Goal: Task Accomplishment & Management: Manage account settings

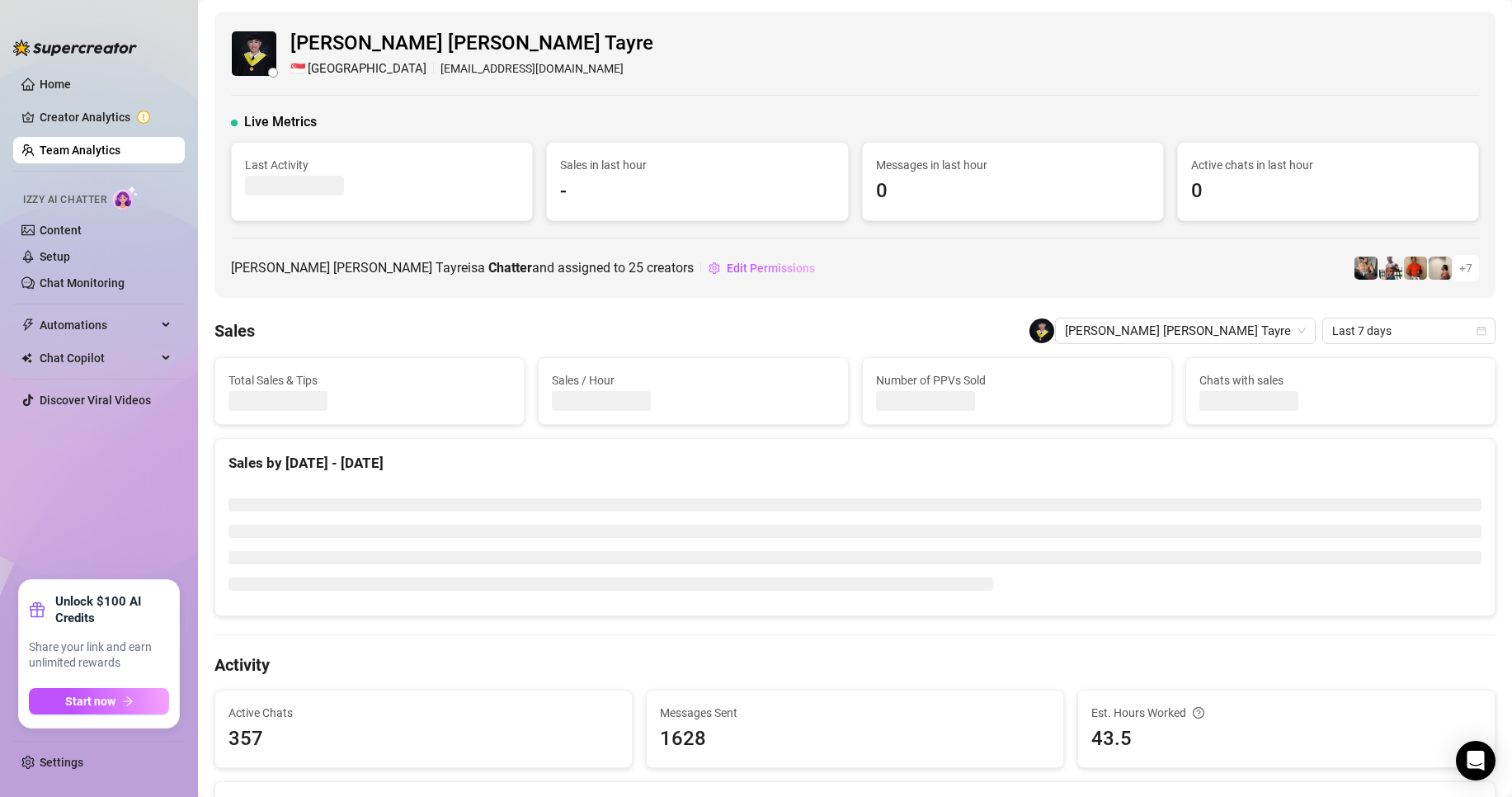
click at [70, 136] on ul "Home Creator Analytics Team Analytics Izzy AI Chatter Content Setup Chat Monito…" at bounding box center [98, 319] width 171 height 509
click at [74, 144] on link "Team Analytics" at bounding box center [79, 150] width 81 height 13
click at [74, 145] on link "Team Analytics" at bounding box center [79, 150] width 81 height 13
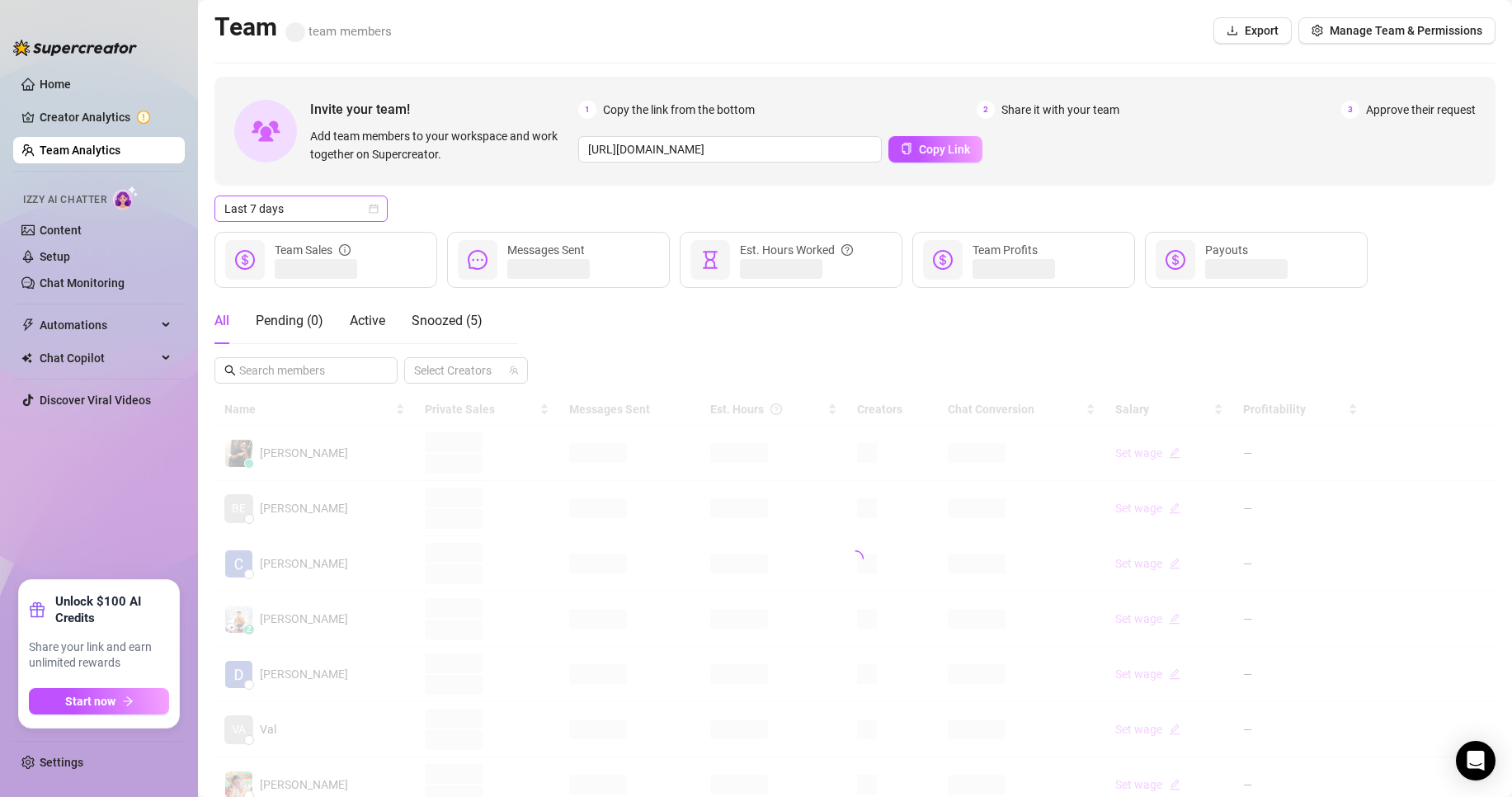
click at [311, 201] on span "Last 7 days" at bounding box center [300, 209] width 154 height 24
click at [523, 194] on div "Invite your team! Add team members to your workspace and work together on Super…" at bounding box center [854, 550] width 1281 height 949
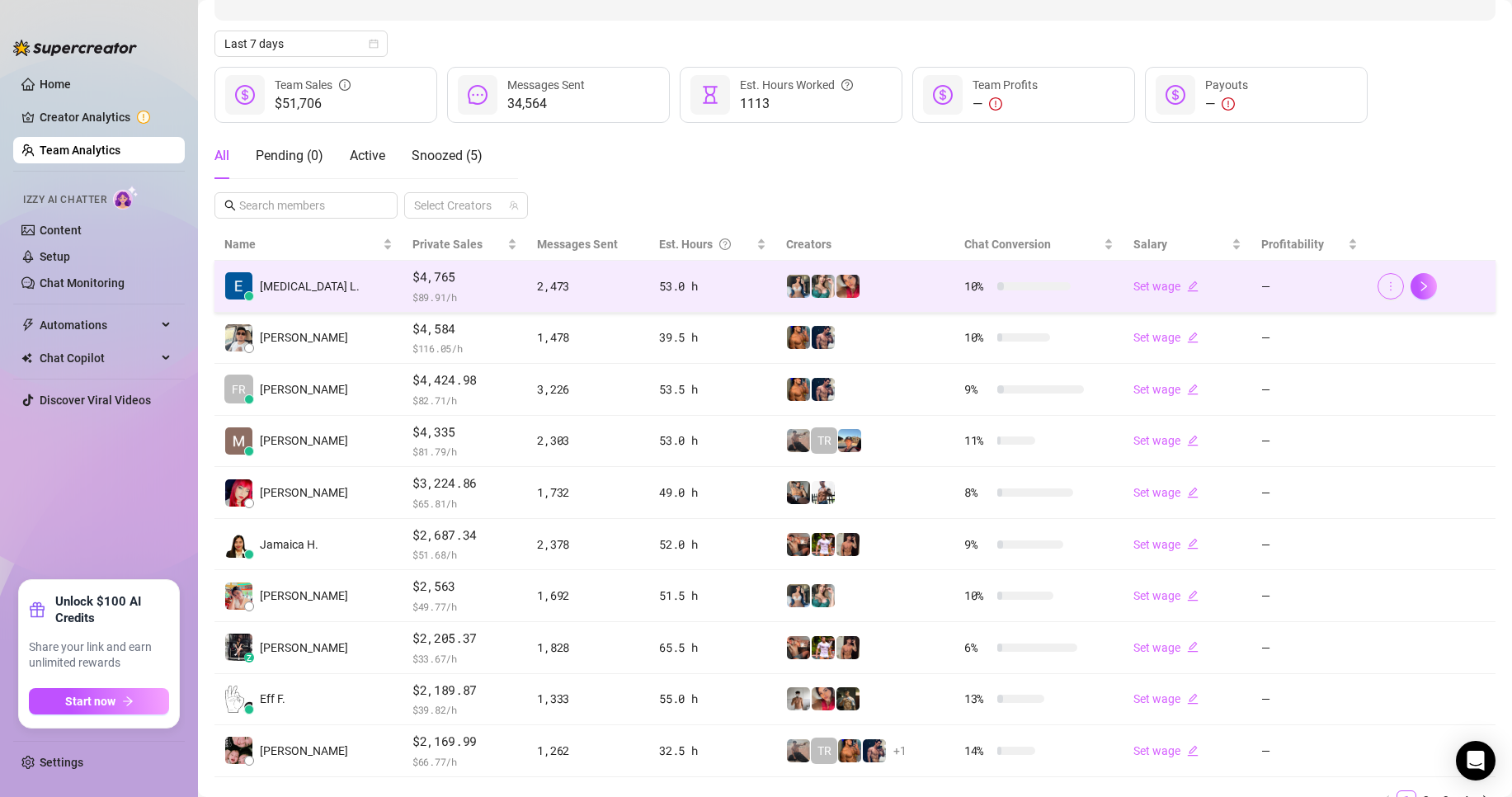
click at [1385, 280] on span "button" at bounding box center [1391, 286] width 12 height 13
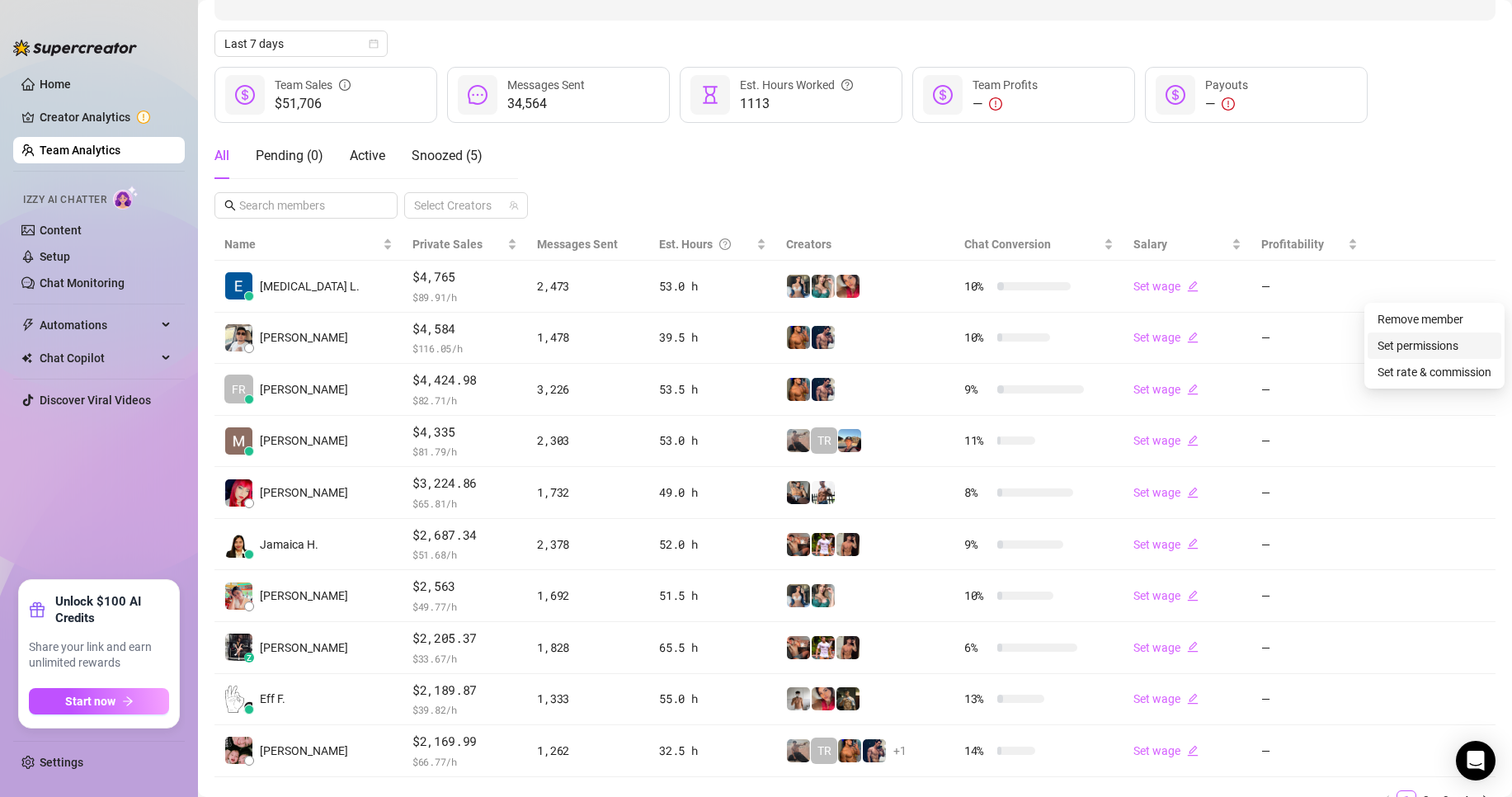
click at [1397, 348] on link "Set permissions" at bounding box center [1418, 345] width 81 height 13
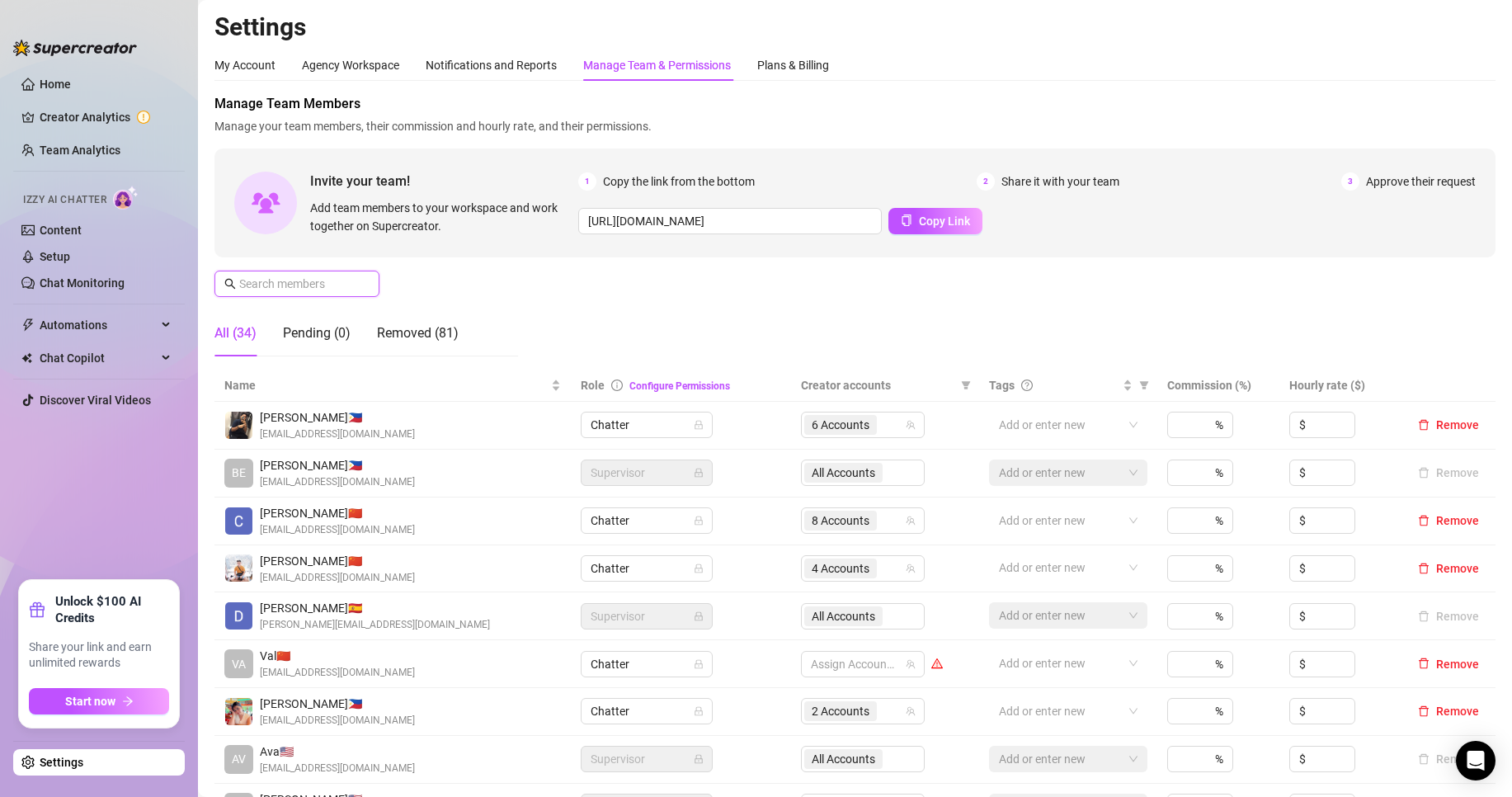
click at [337, 287] on input "text" at bounding box center [298, 284] width 117 height 19
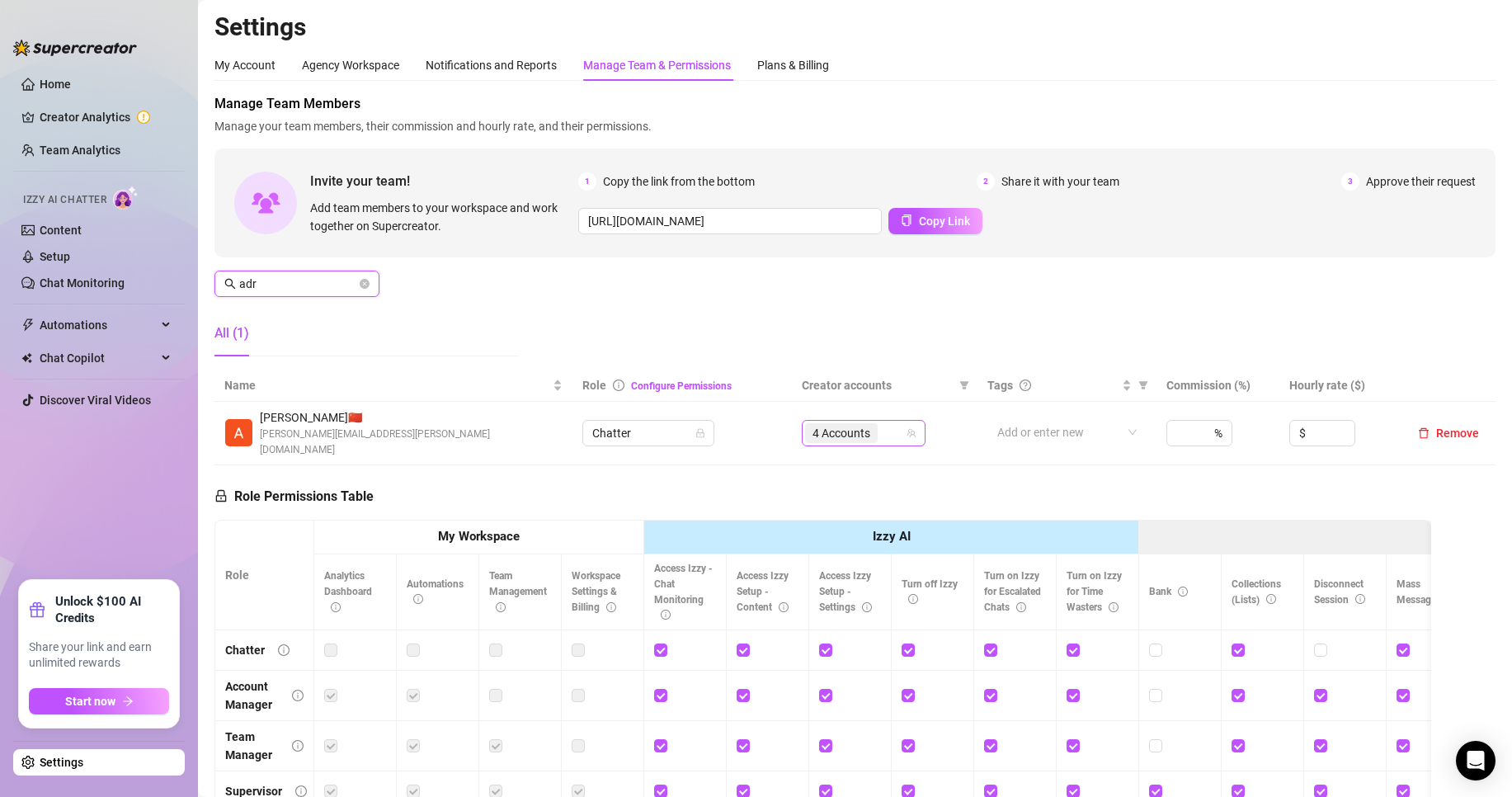
click at [868, 424] on span "4 Accounts" at bounding box center [842, 433] width 72 height 20
type input "adr"
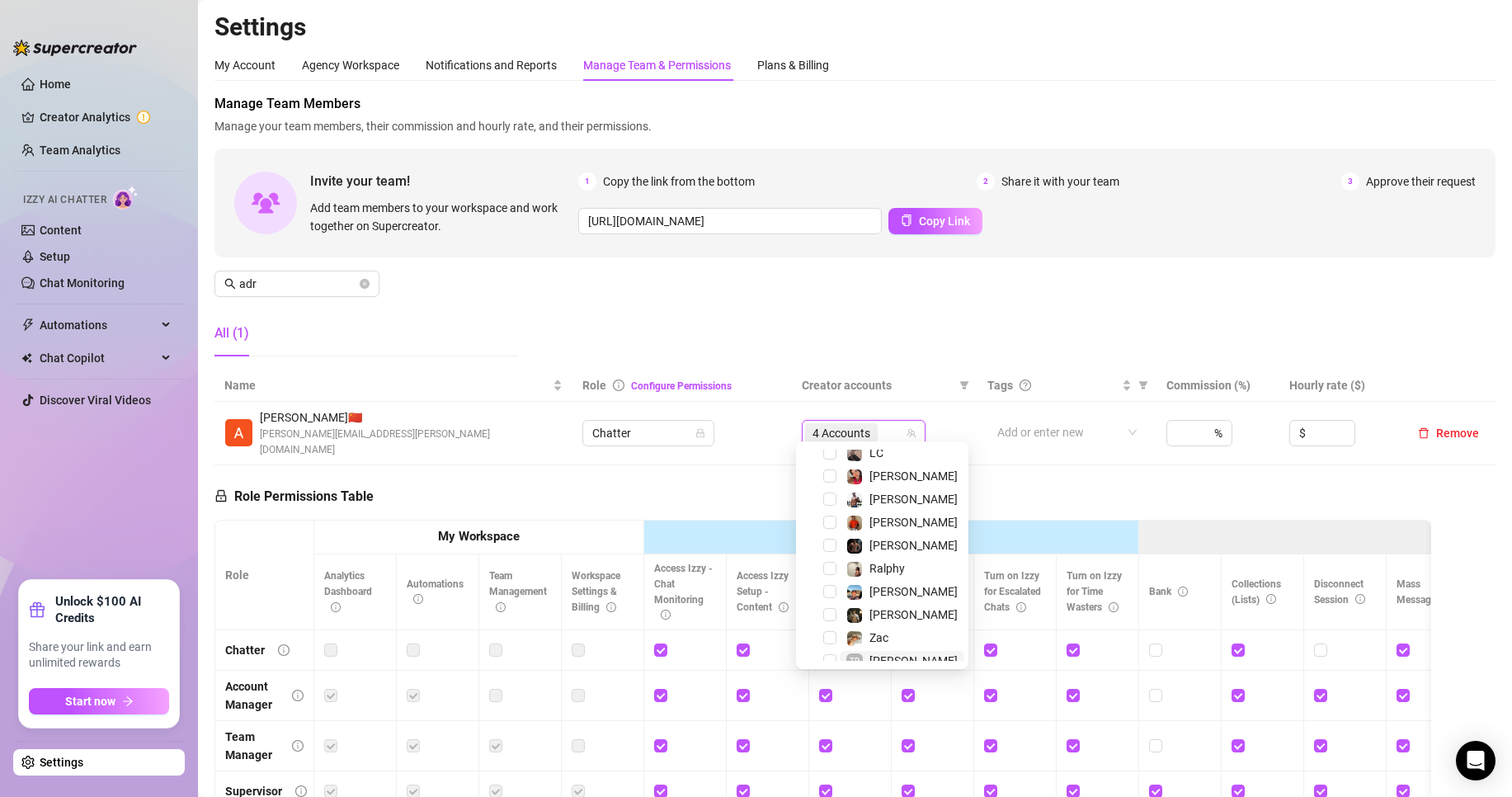
scroll to position [390, 0]
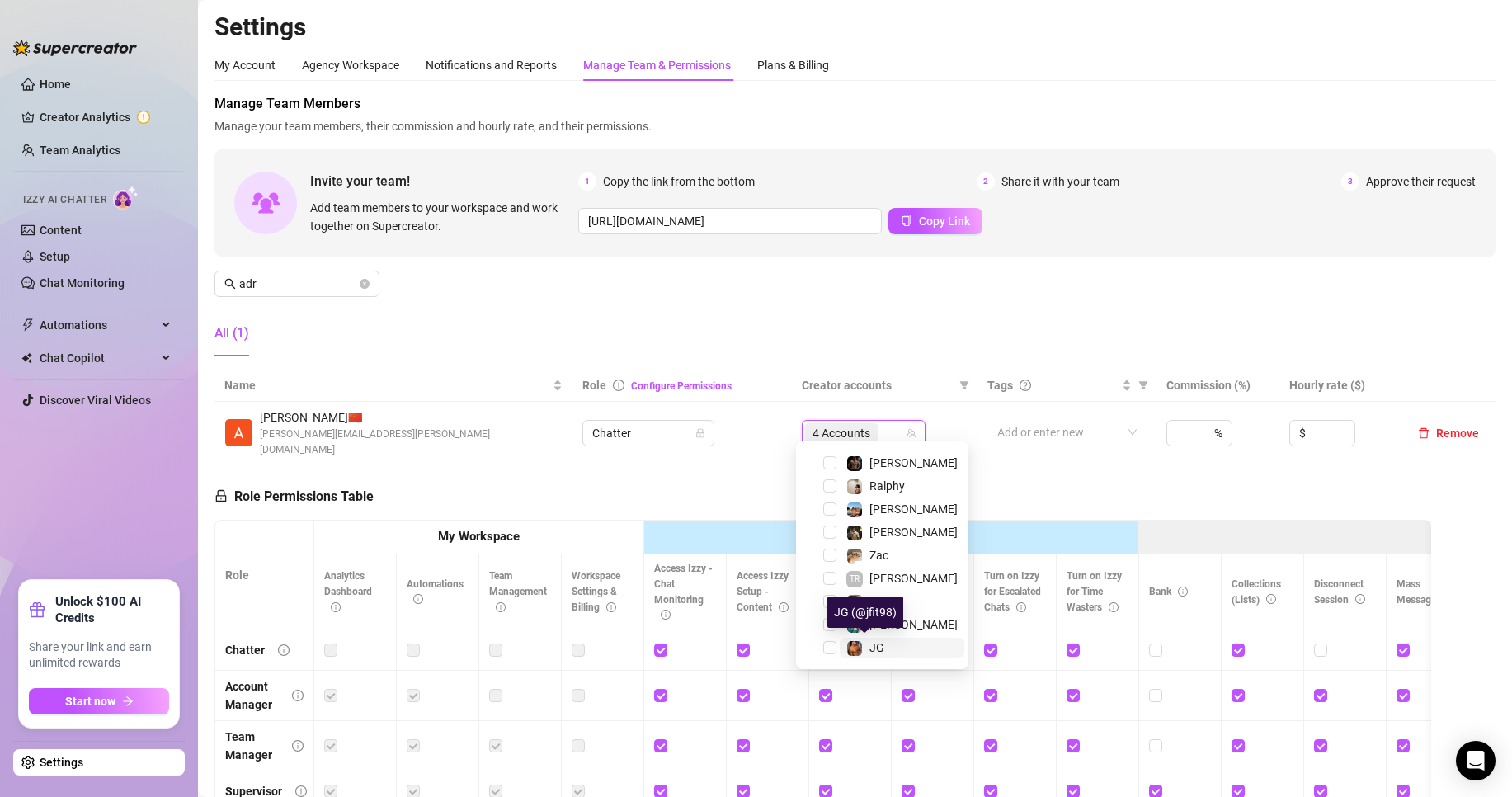
click at [880, 644] on span "JG" at bounding box center [876, 647] width 15 height 13
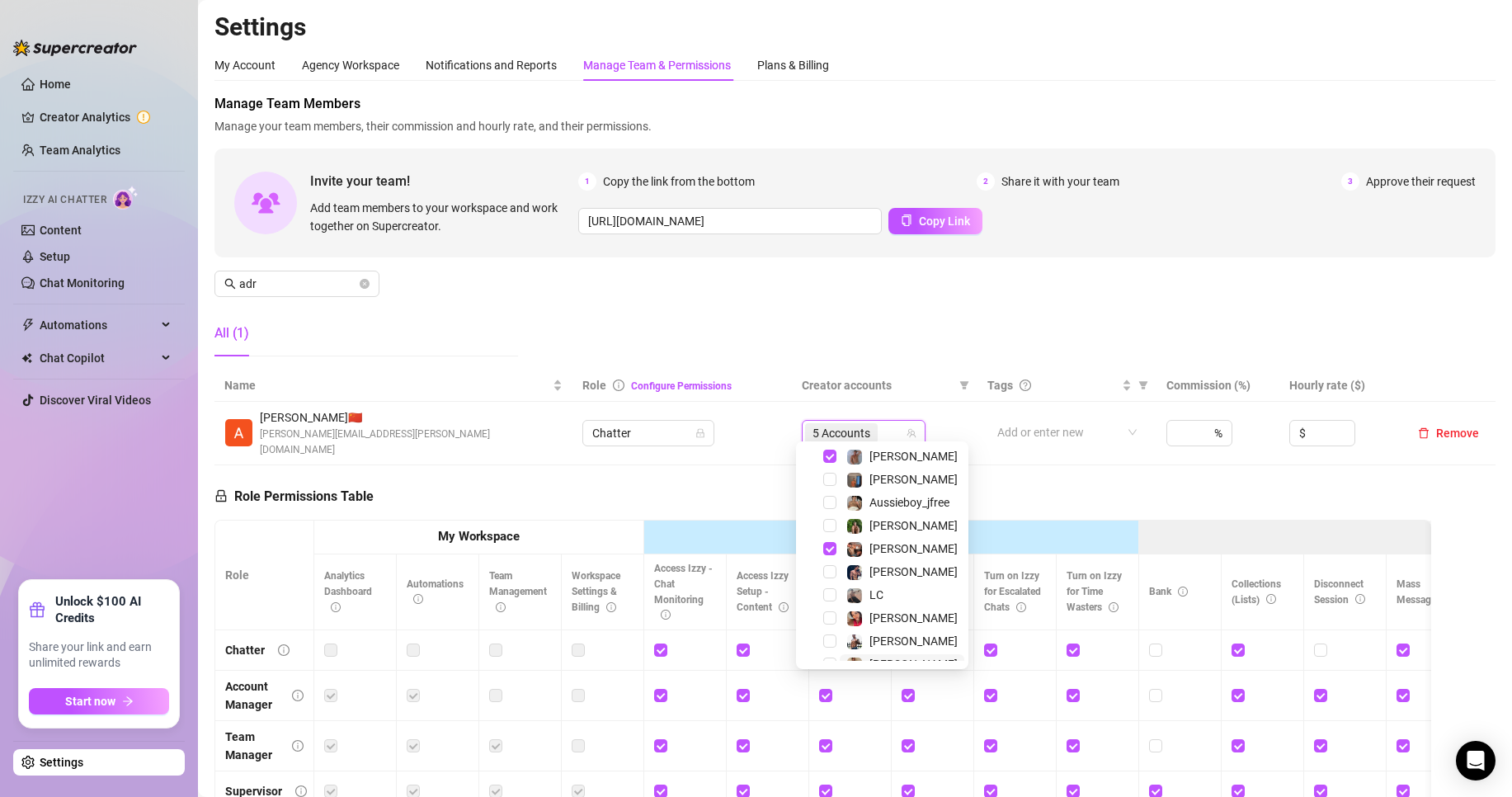
scroll to position [248, 0]
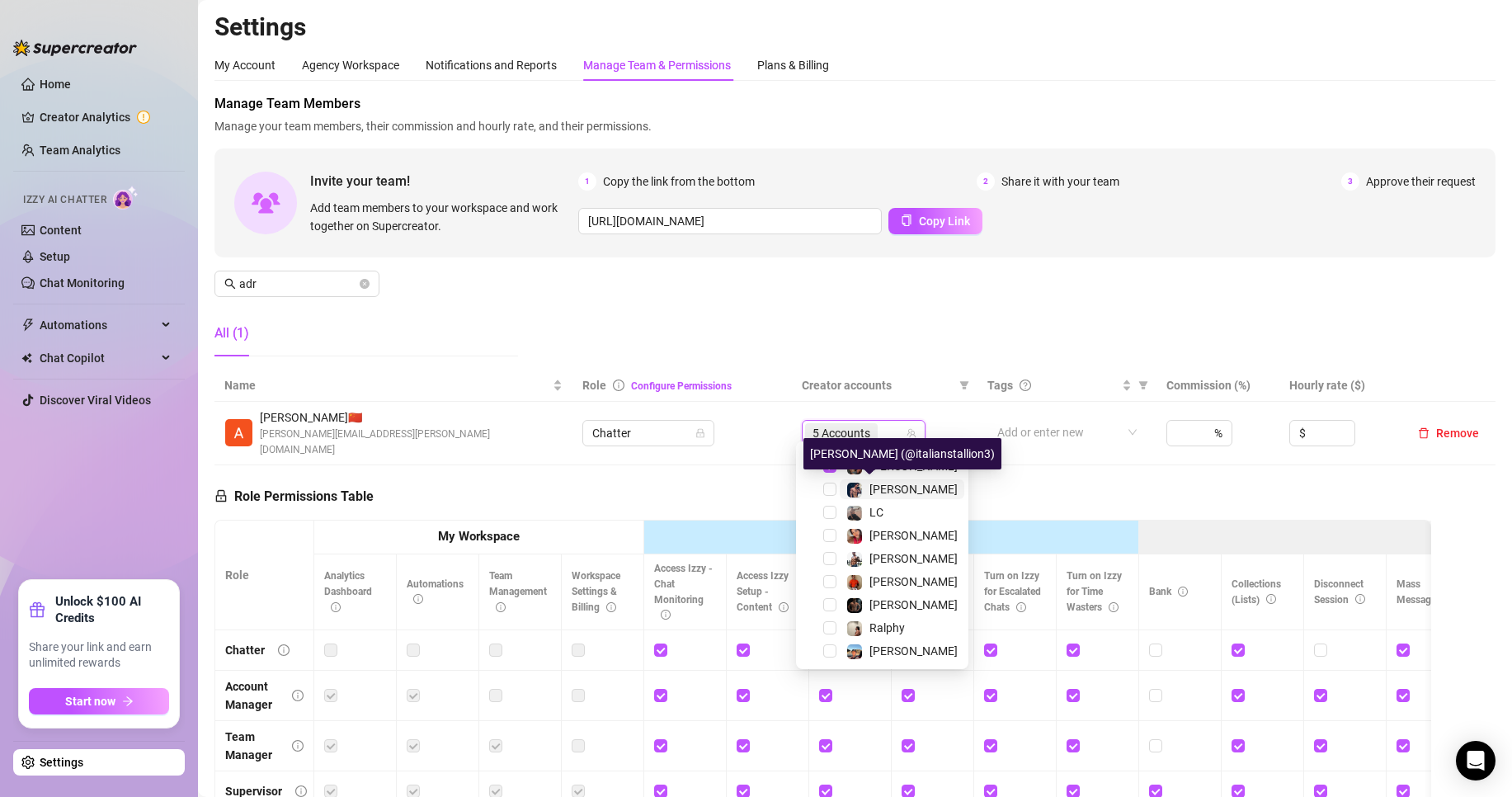
click at [869, 494] on div "[PERSON_NAME]" at bounding box center [902, 490] width 112 height 20
click at [658, 465] on div "Role Permissions Table Role My Workspace Izzy AI OnlyFans Side Menu OnlyFans Ch…" at bounding box center [822, 699] width 1216 height 469
